Goal: Task Accomplishment & Management: Use online tool/utility

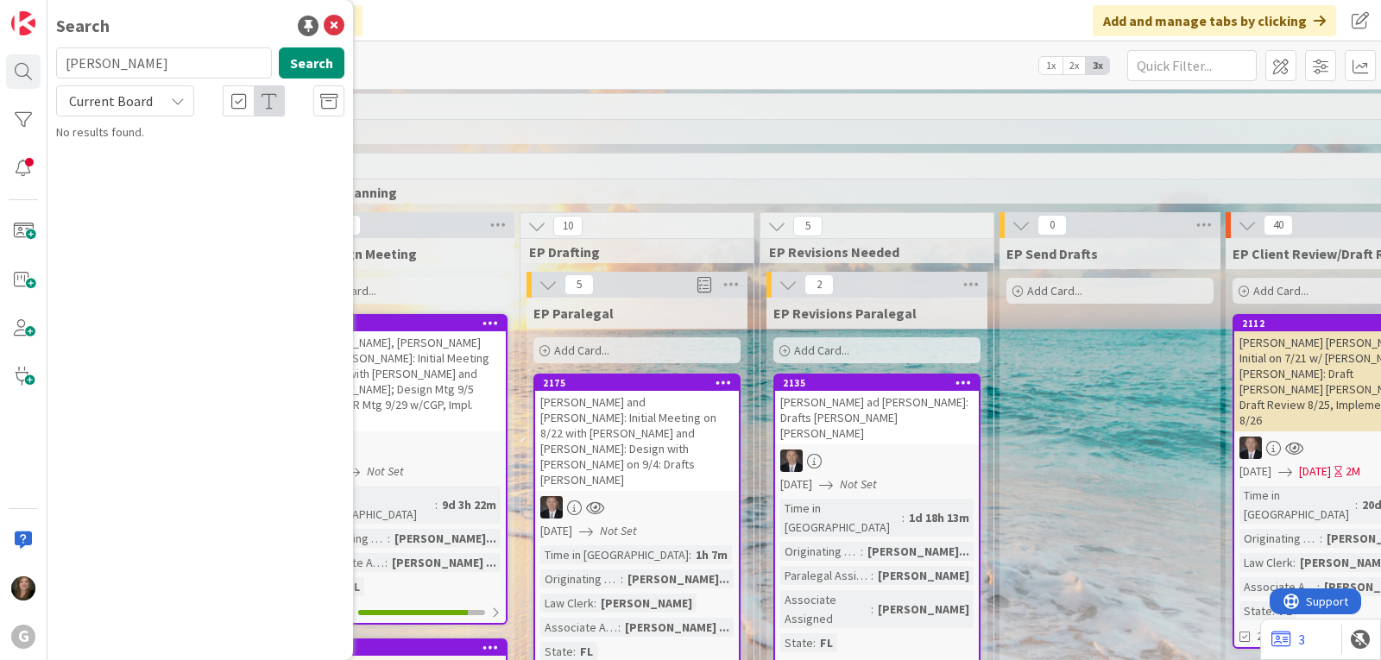
drag, startPoint x: 152, startPoint y: 53, endPoint x: 41, endPoint y: 60, distance: 111.5
click at [45, 61] on div "G Search [PERSON_NAME] Search Current Board No results found." at bounding box center [23, 330] width 47 height 660
type input "1713"
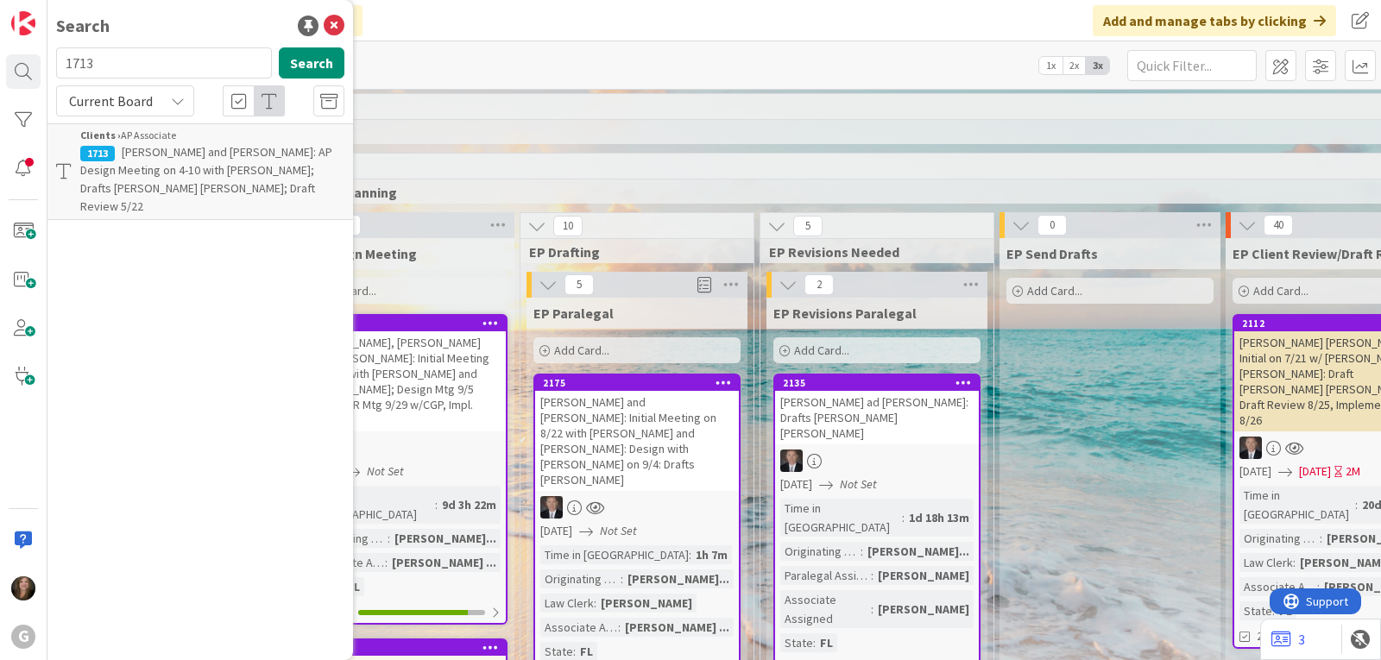
click at [172, 175] on span "[PERSON_NAME] and [PERSON_NAME]: AP Design Meeting on 4-10 with [PERSON_NAME]; …" at bounding box center [206, 179] width 252 height 70
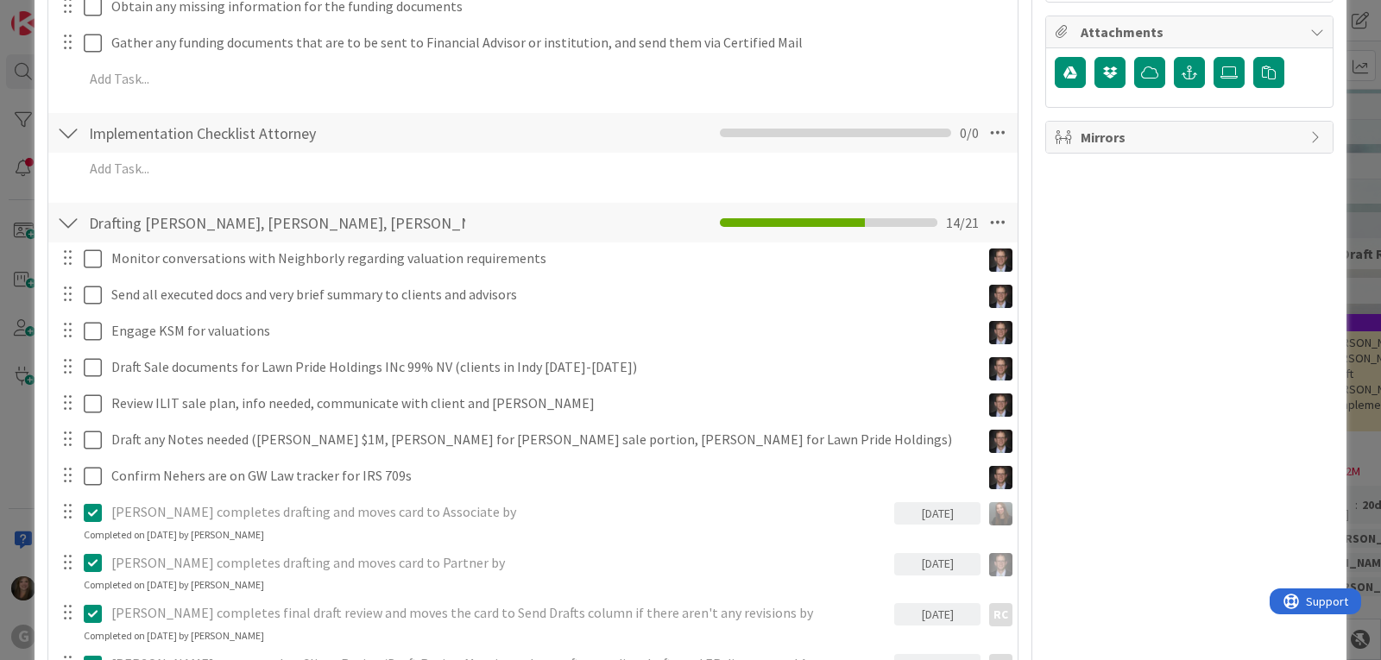
scroll to position [1035, 0]
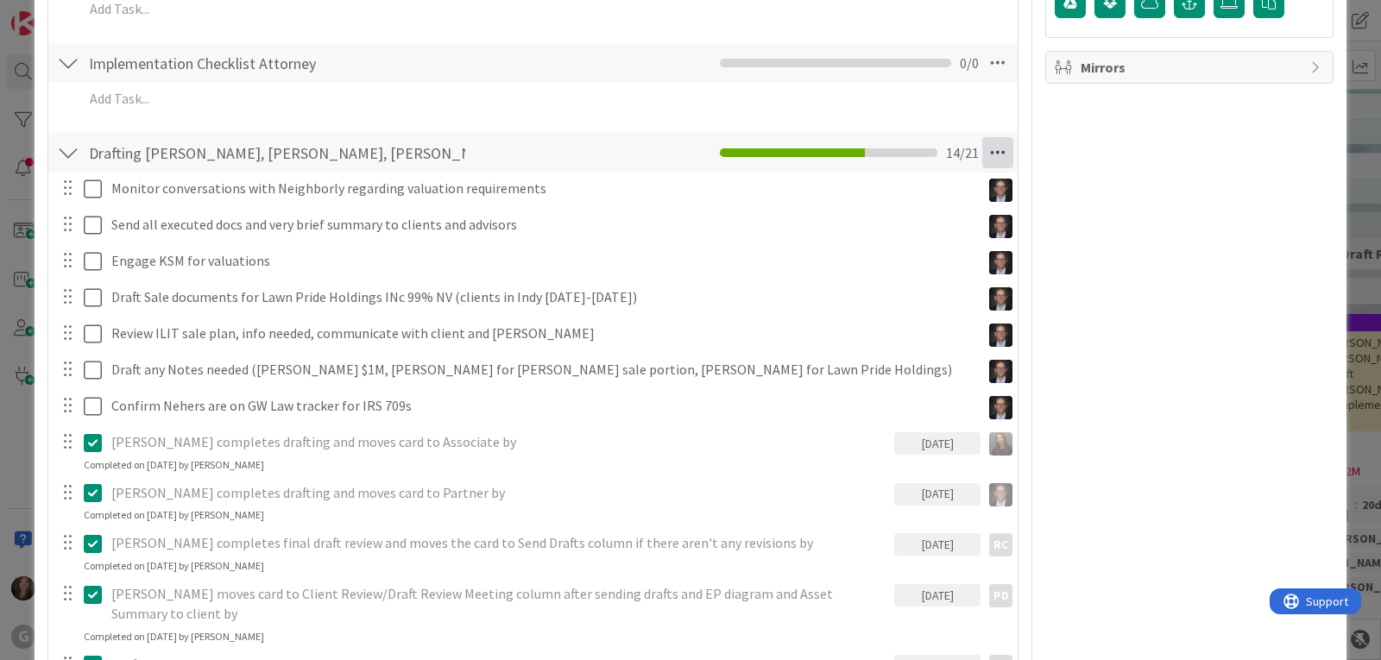
click at [995, 147] on icon at bounding box center [997, 152] width 31 height 31
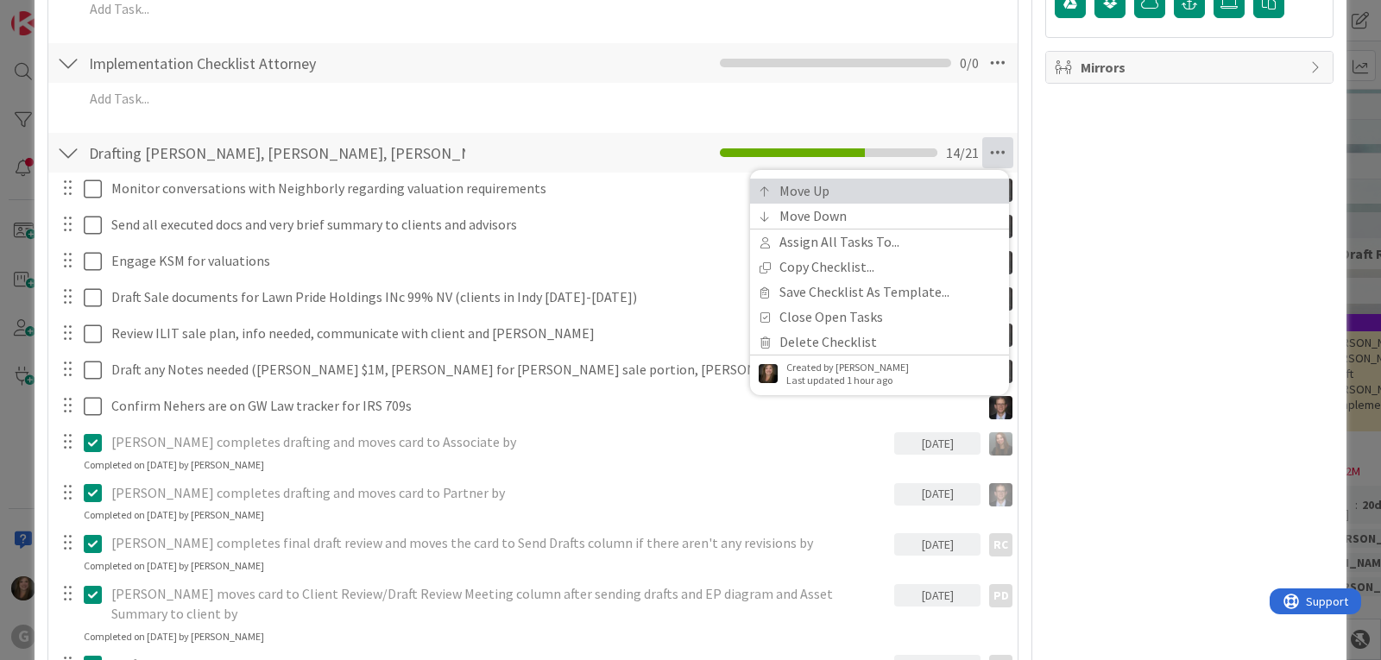
click at [915, 186] on link "Move Up" at bounding box center [879, 191] width 259 height 25
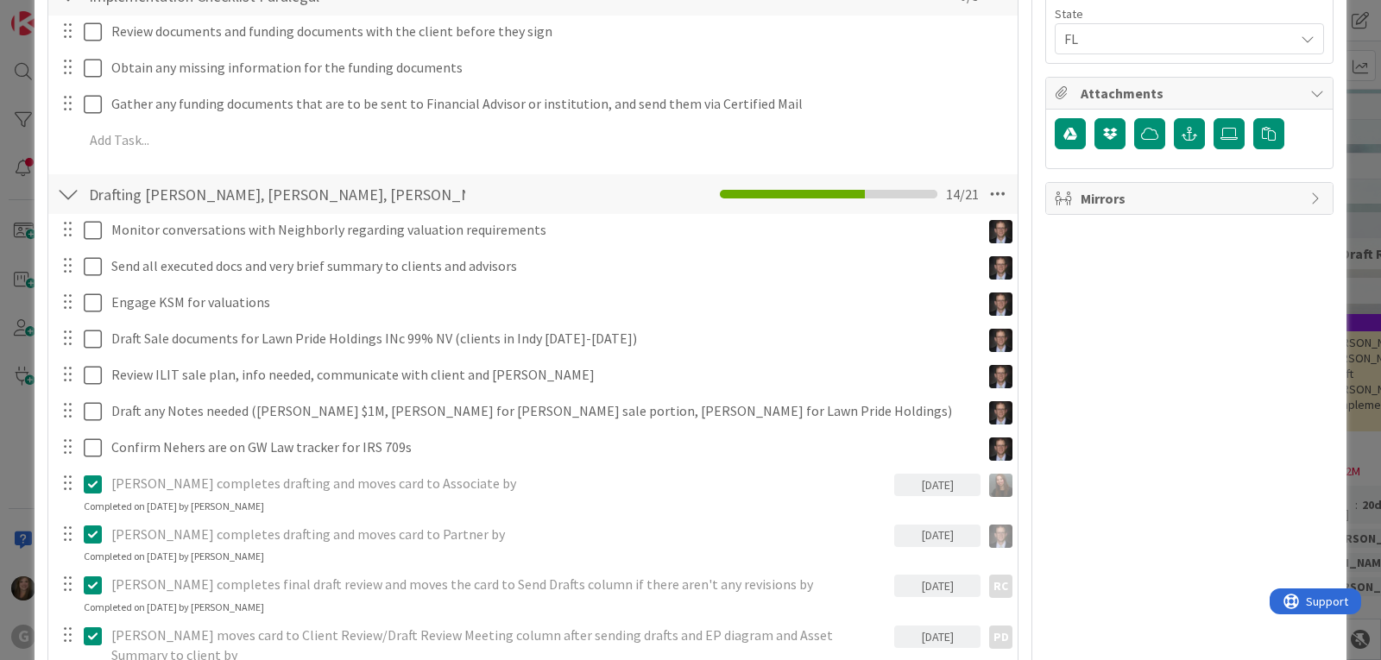
scroll to position [818, 0]
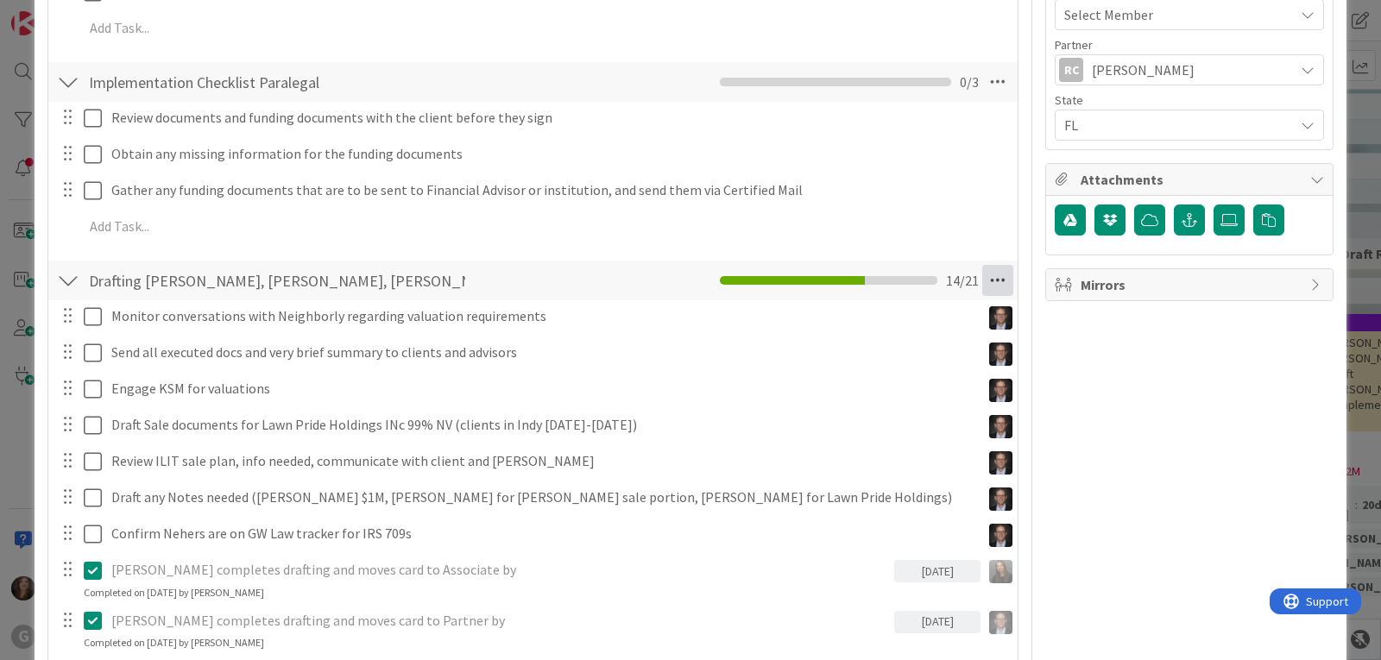
click at [991, 280] on icon at bounding box center [997, 280] width 31 height 31
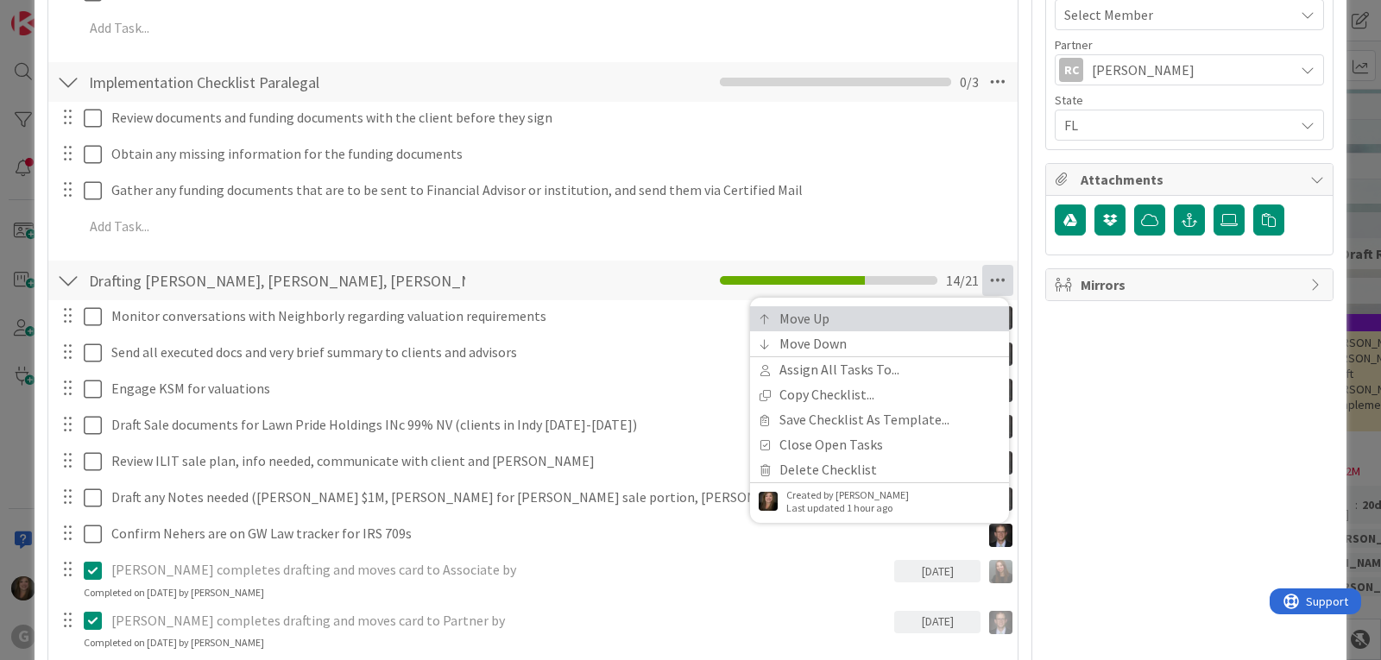
type textarea "x"
click at [871, 310] on link "Move Up" at bounding box center [879, 318] width 259 height 25
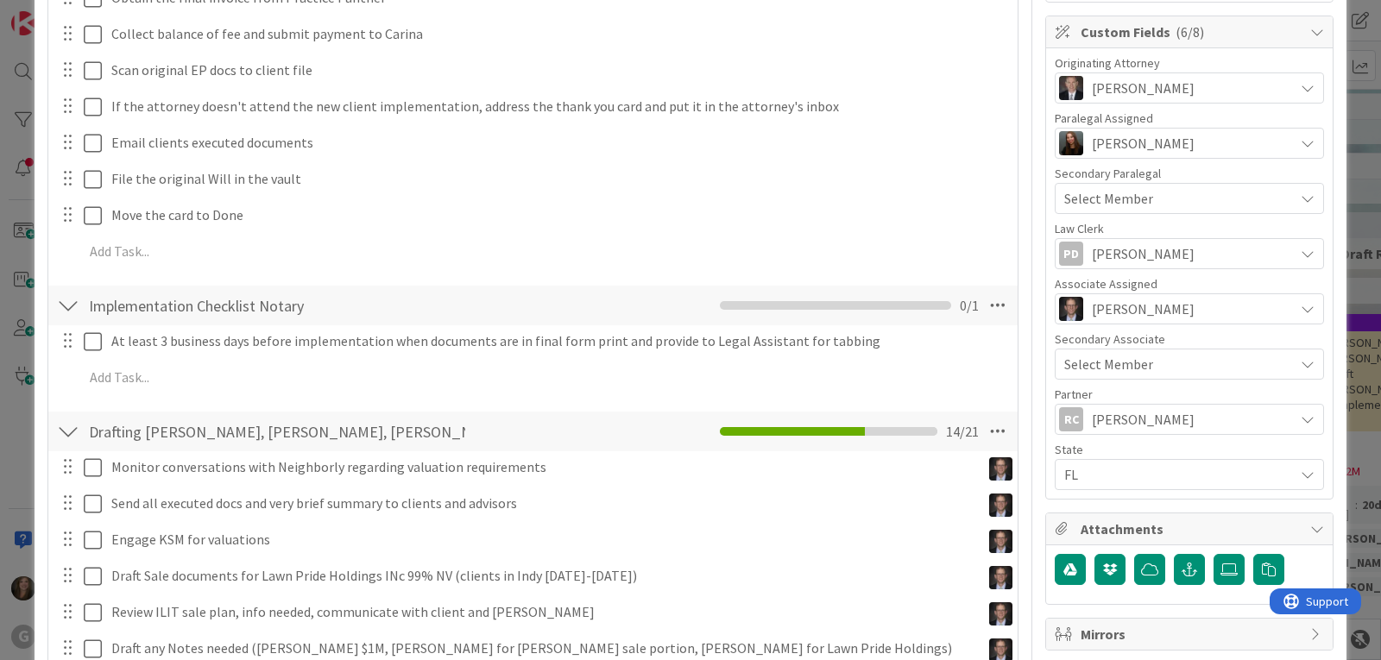
scroll to position [361, 0]
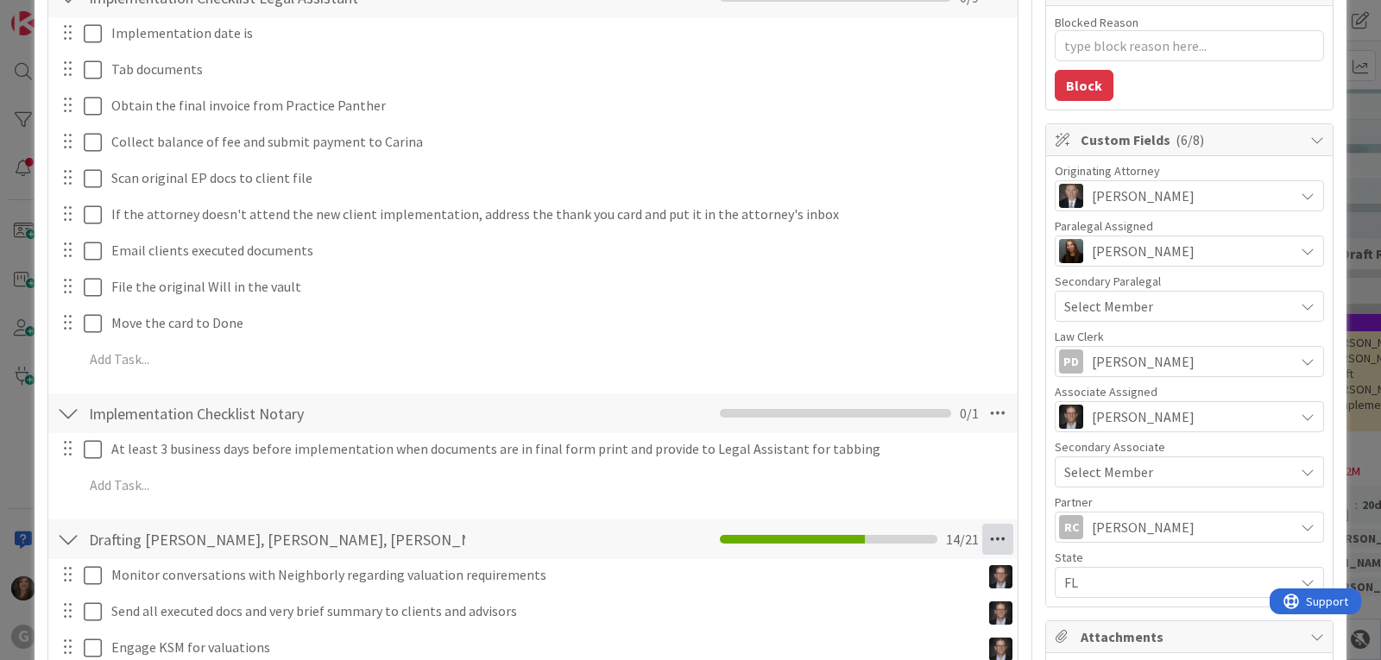
click at [982, 545] on icon at bounding box center [997, 539] width 31 height 31
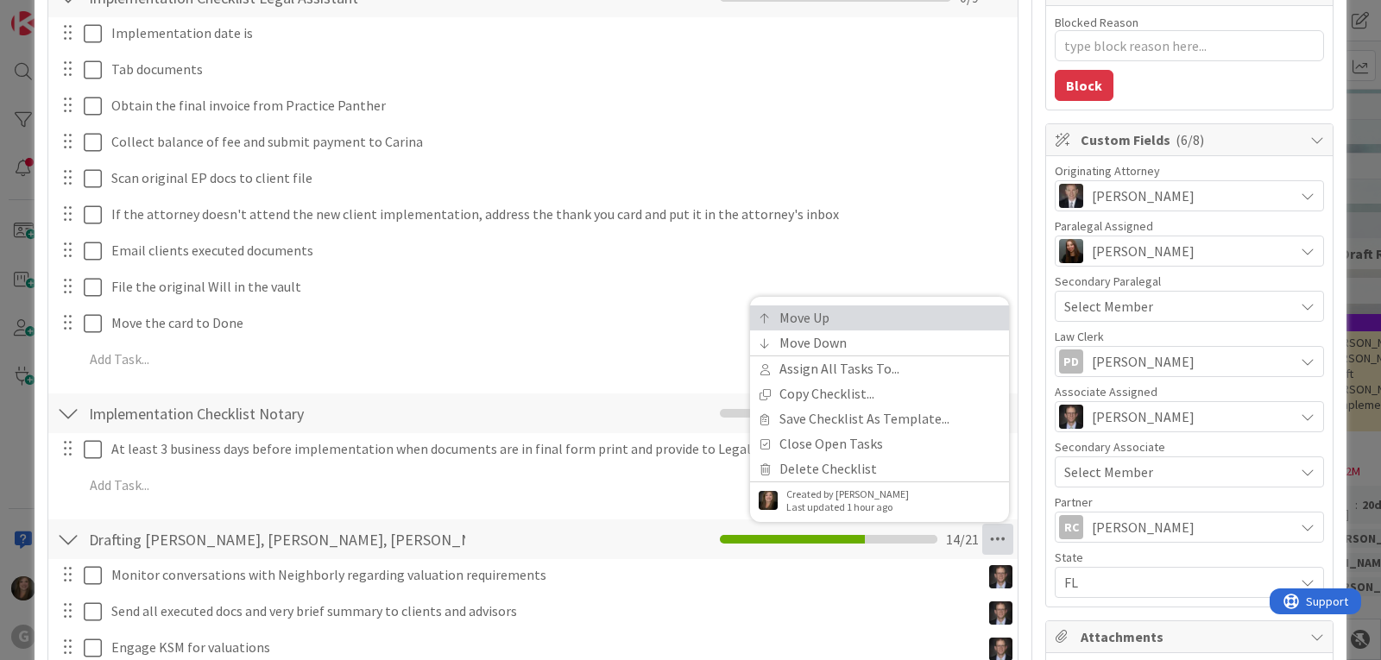
click at [845, 315] on link "Move Up" at bounding box center [879, 317] width 259 height 25
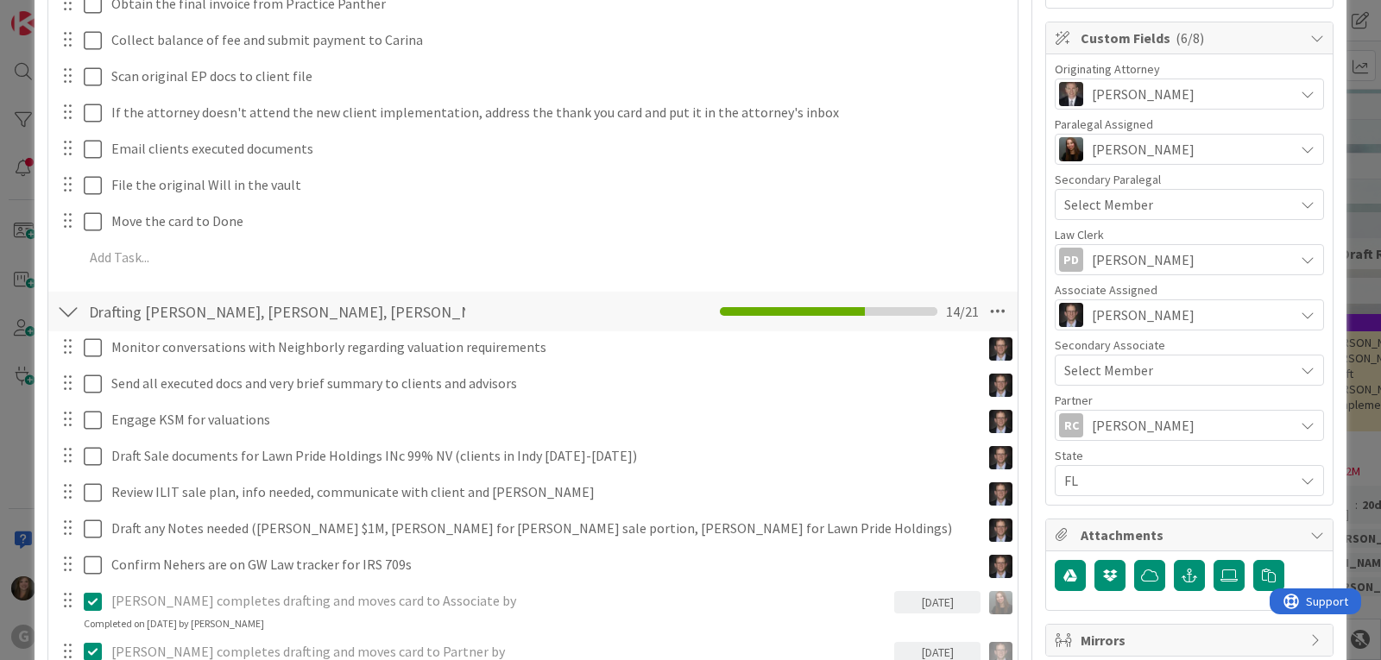
scroll to position [321, 0]
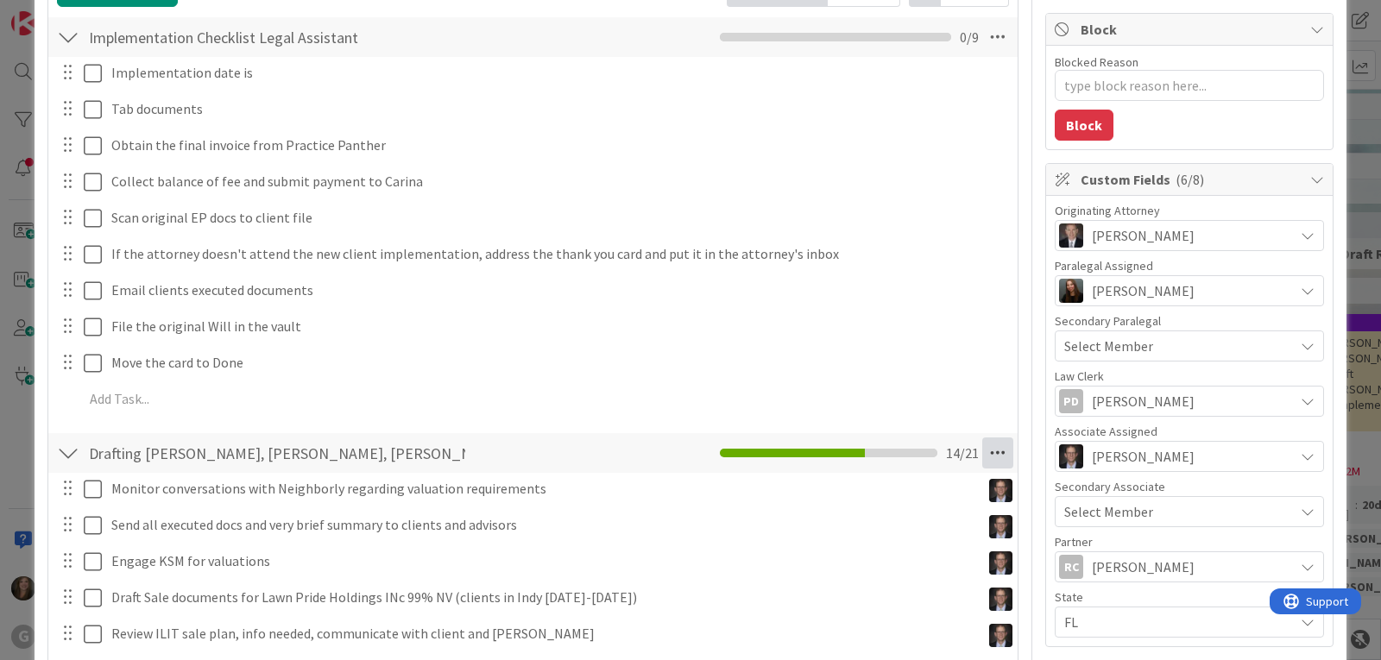
click at [984, 456] on icon at bounding box center [997, 452] width 31 height 31
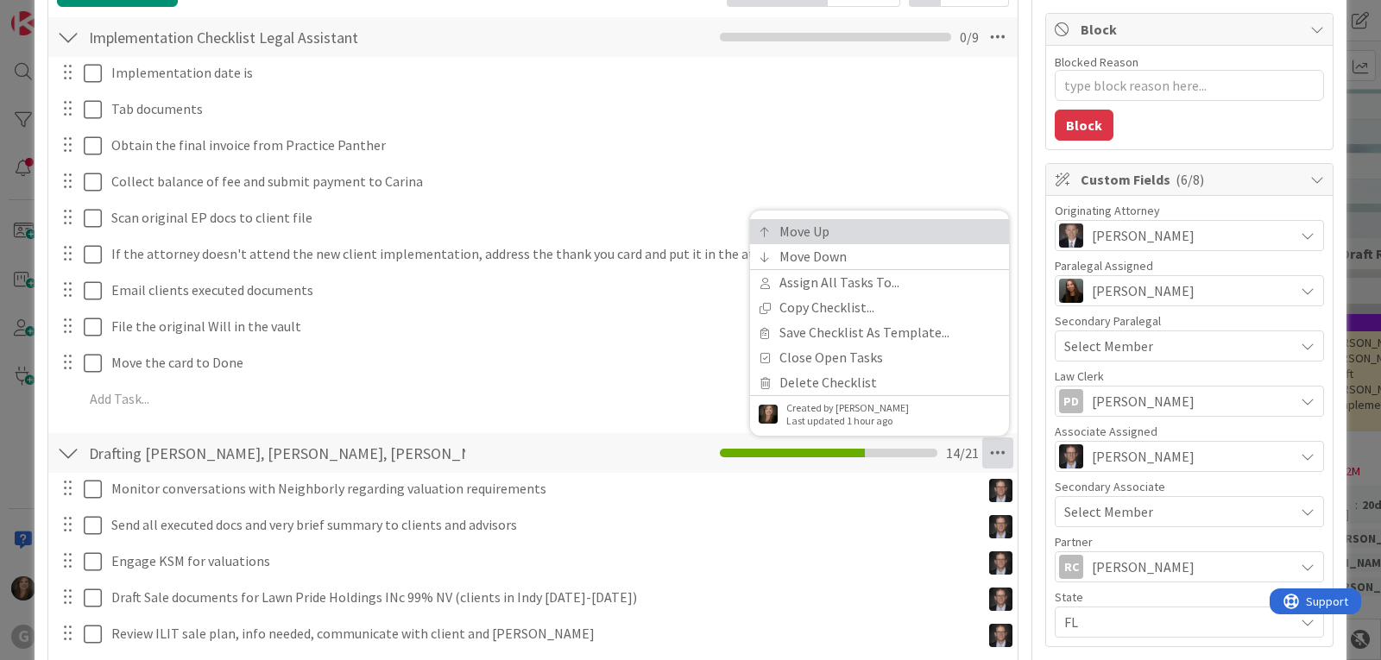
click at [844, 233] on link "Move Up" at bounding box center [879, 231] width 259 height 25
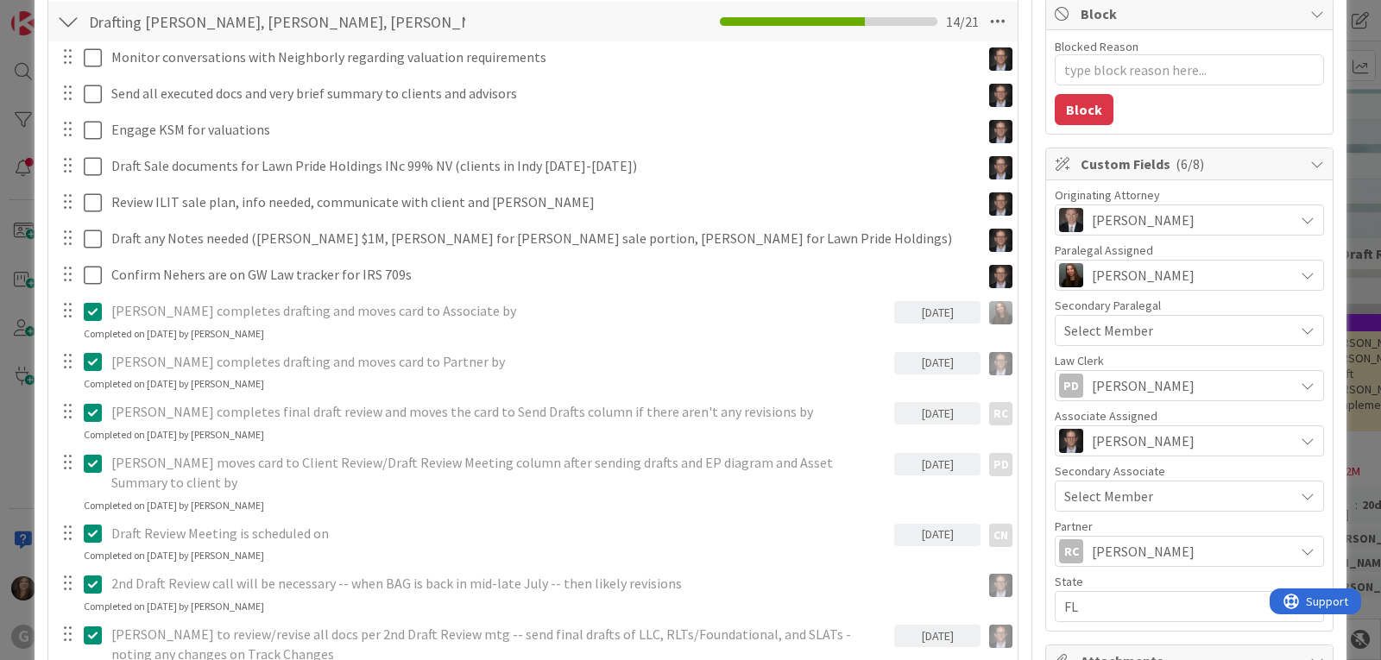
scroll to position [0, 0]
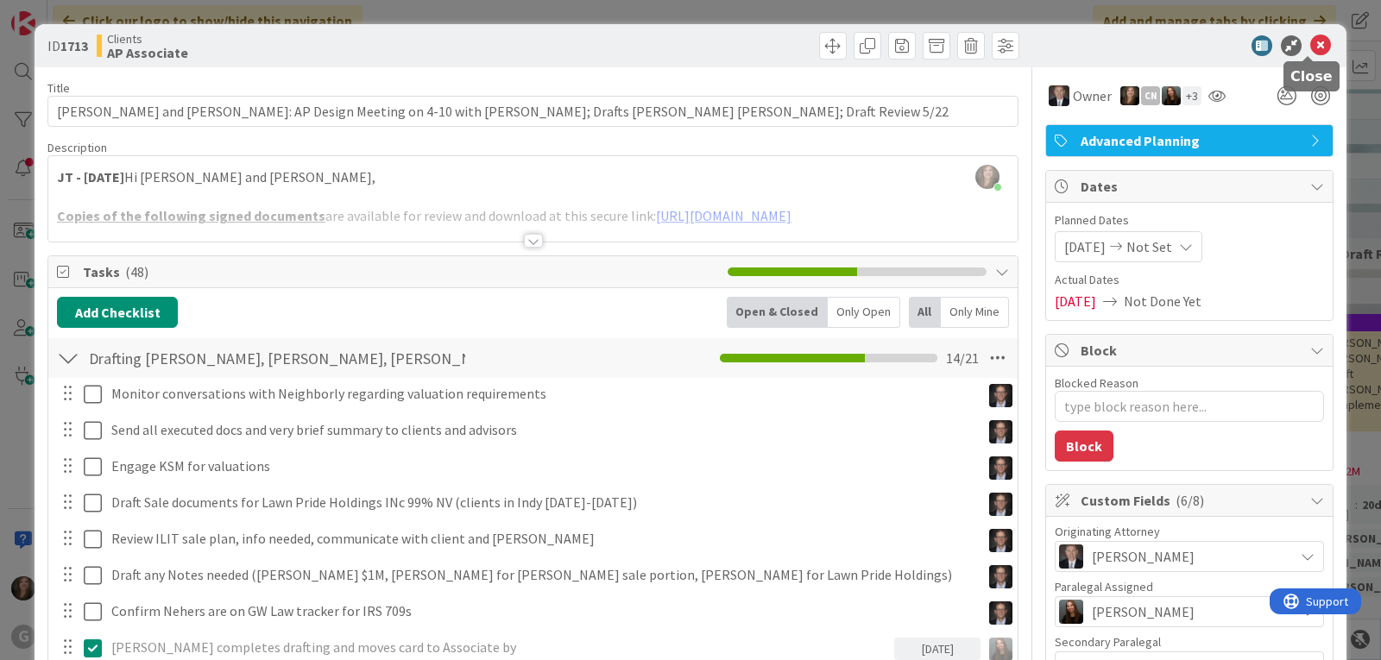
click at [1311, 41] on icon at bounding box center [1320, 45] width 21 height 21
